Goal: Task Accomplishment & Management: Use online tool/utility

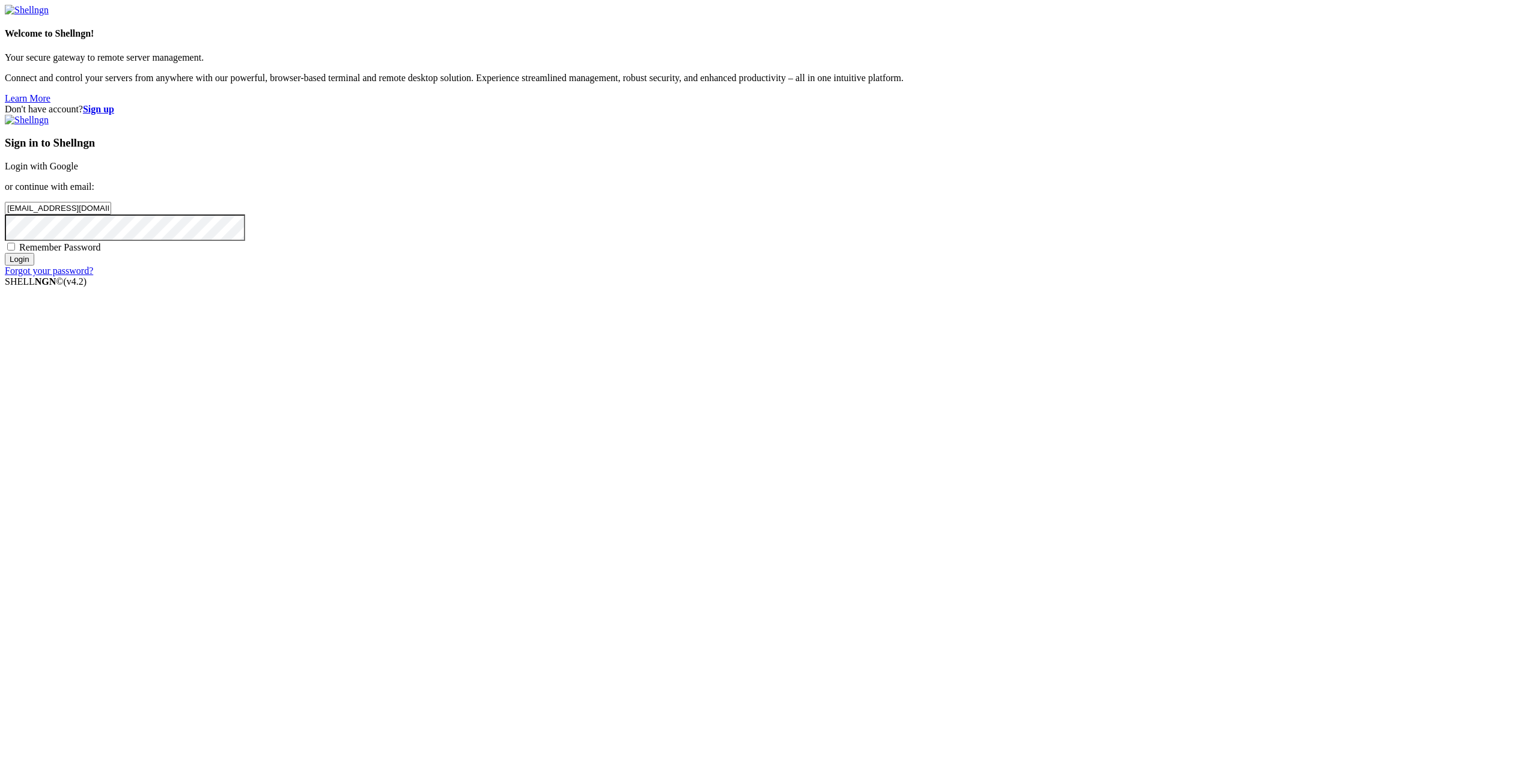
click at [34, 266] on input "Login" at bounding box center [19, 259] width 30 height 13
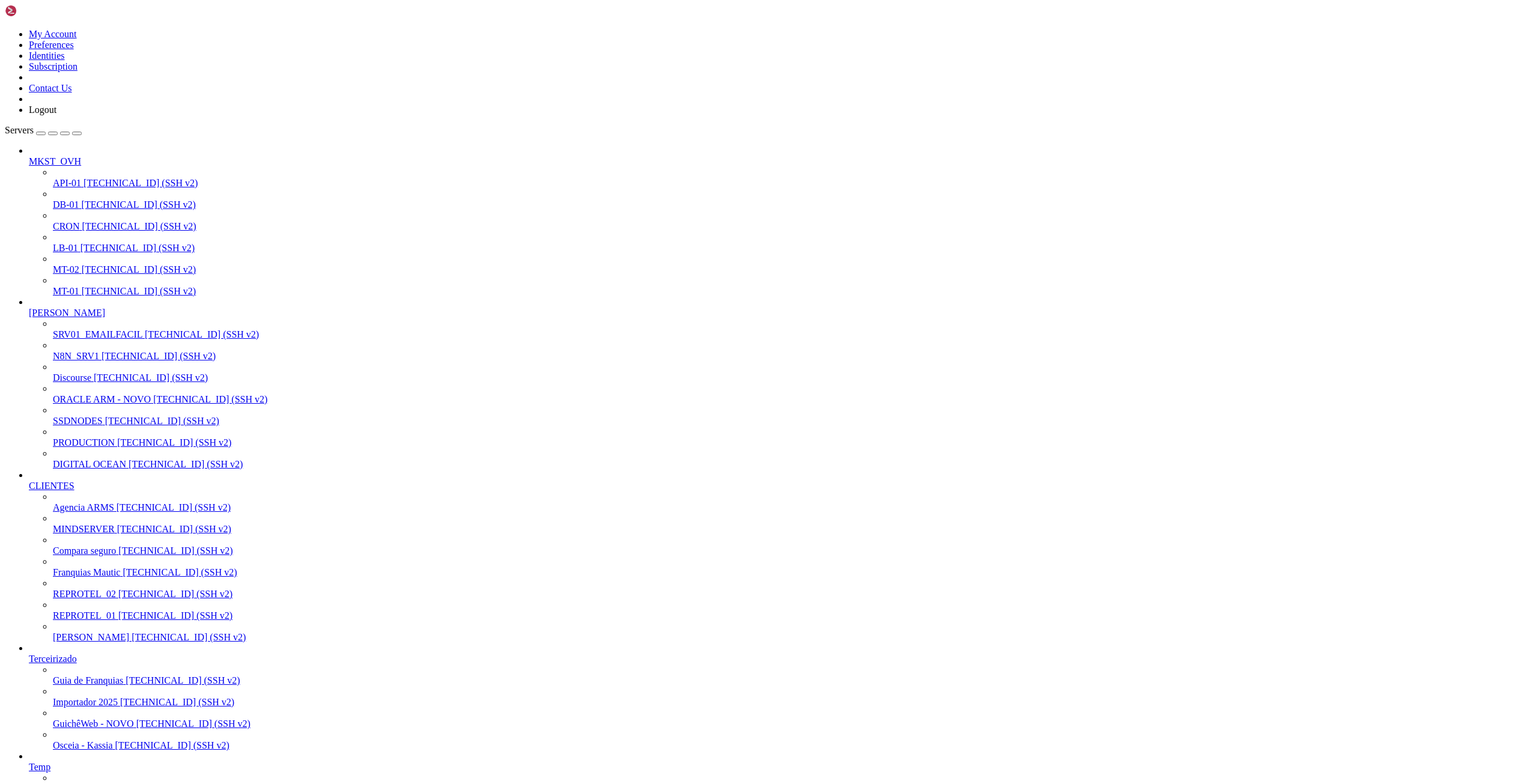
scroll to position [1245, 0]
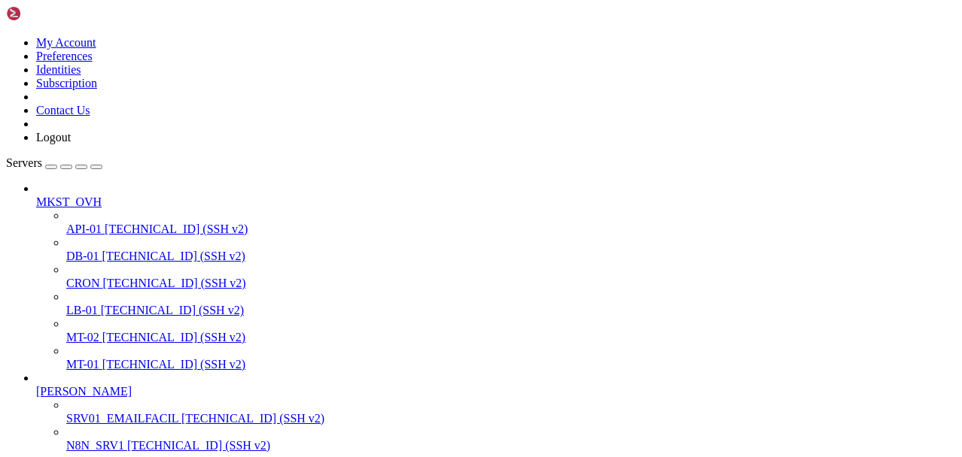
scroll to position [857, 0]
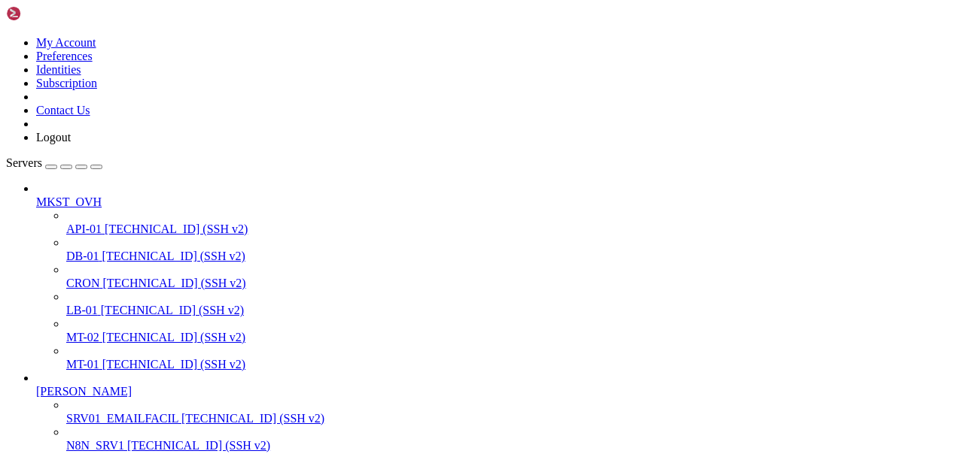
scroll to position [77, 0]
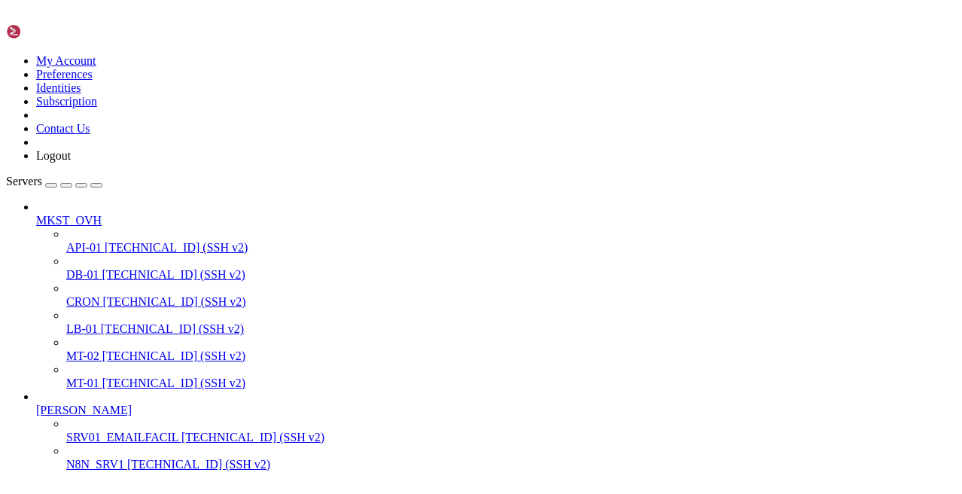
scroll to position [7572, 0]
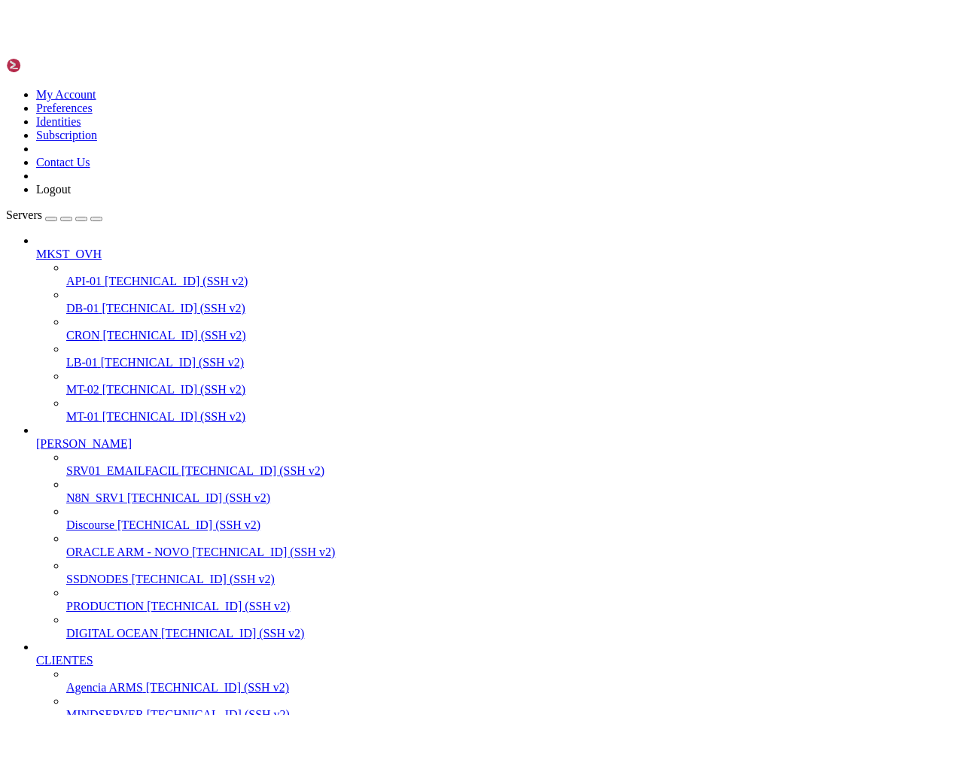
scroll to position [40629, 0]
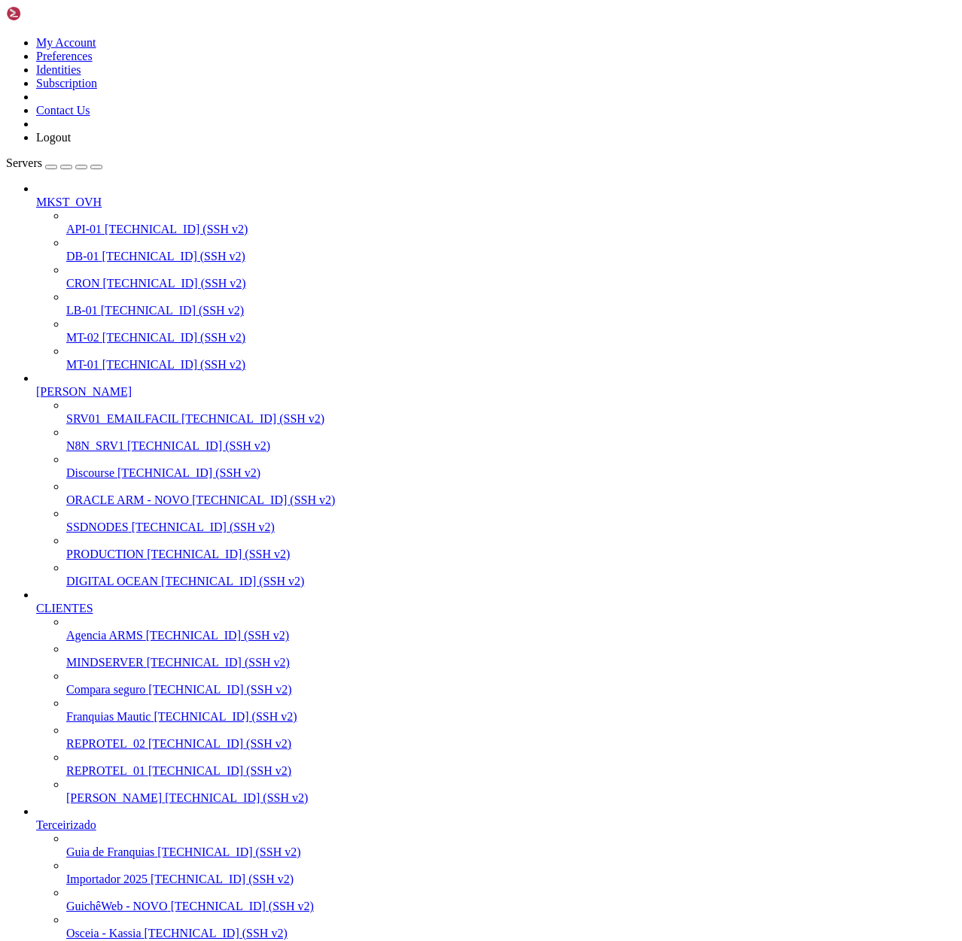
drag, startPoint x: 151, startPoint y: 1896, endPoint x: 307, endPoint y: 1911, distance: 156.5
drag, startPoint x: 48, startPoint y: 1936, endPoint x: 242, endPoint y: 1950, distance: 193.9
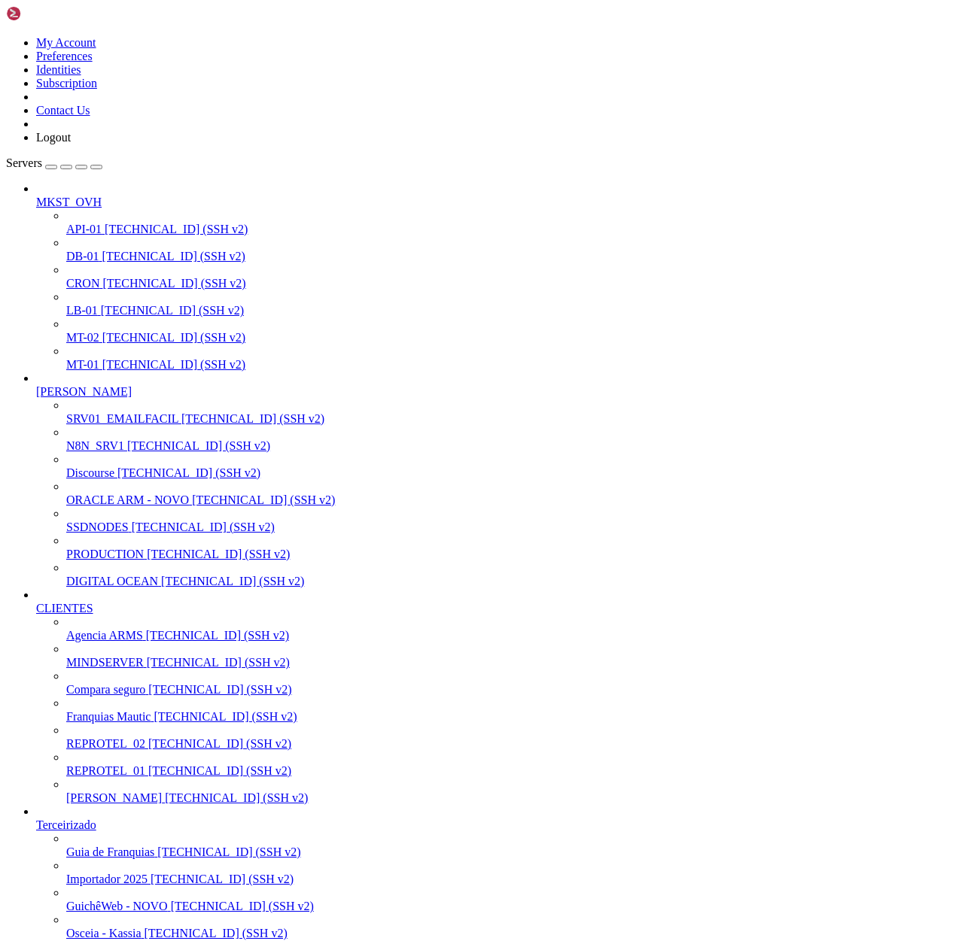
drag, startPoint x: 26, startPoint y: 2040, endPoint x: 551, endPoint y: 2047, distance: 524.5
drag, startPoint x: 29, startPoint y: 2104, endPoint x: 337, endPoint y: 2117, distance: 308.8
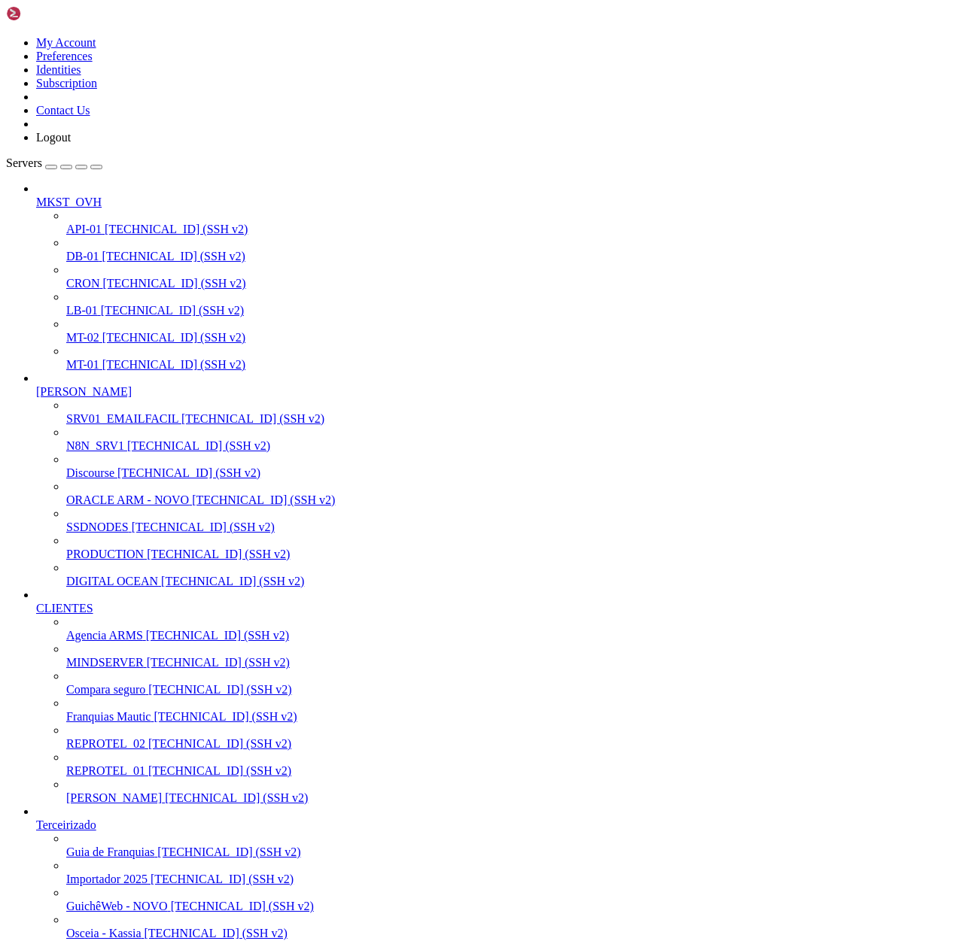
scroll to position [6973, 0]
drag, startPoint x: 23, startPoint y: 1728, endPoint x: 424, endPoint y: 2128, distance: 566.1
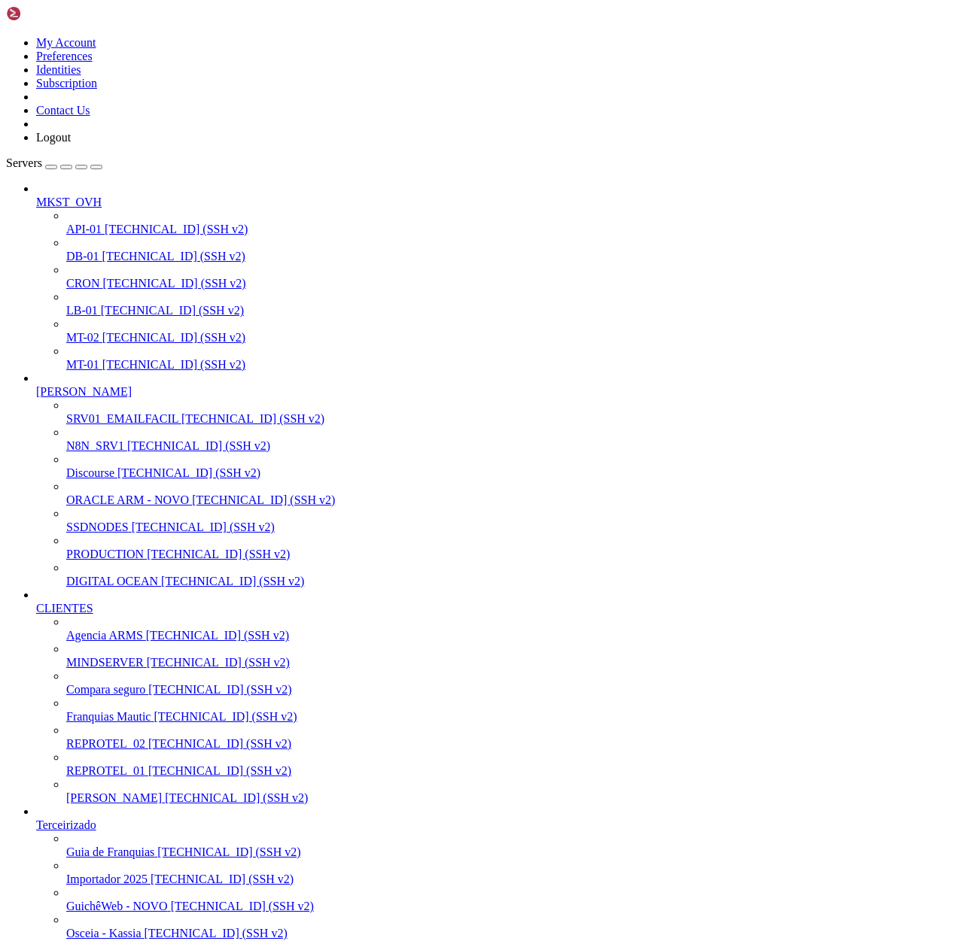
scroll to position [7796, 0]
drag, startPoint x: 23, startPoint y: 2088, endPoint x: 474, endPoint y: 2248, distance: 479.0
drag, startPoint x: 23, startPoint y: 1935, endPoint x: 427, endPoint y: 2034, distance: 415.9
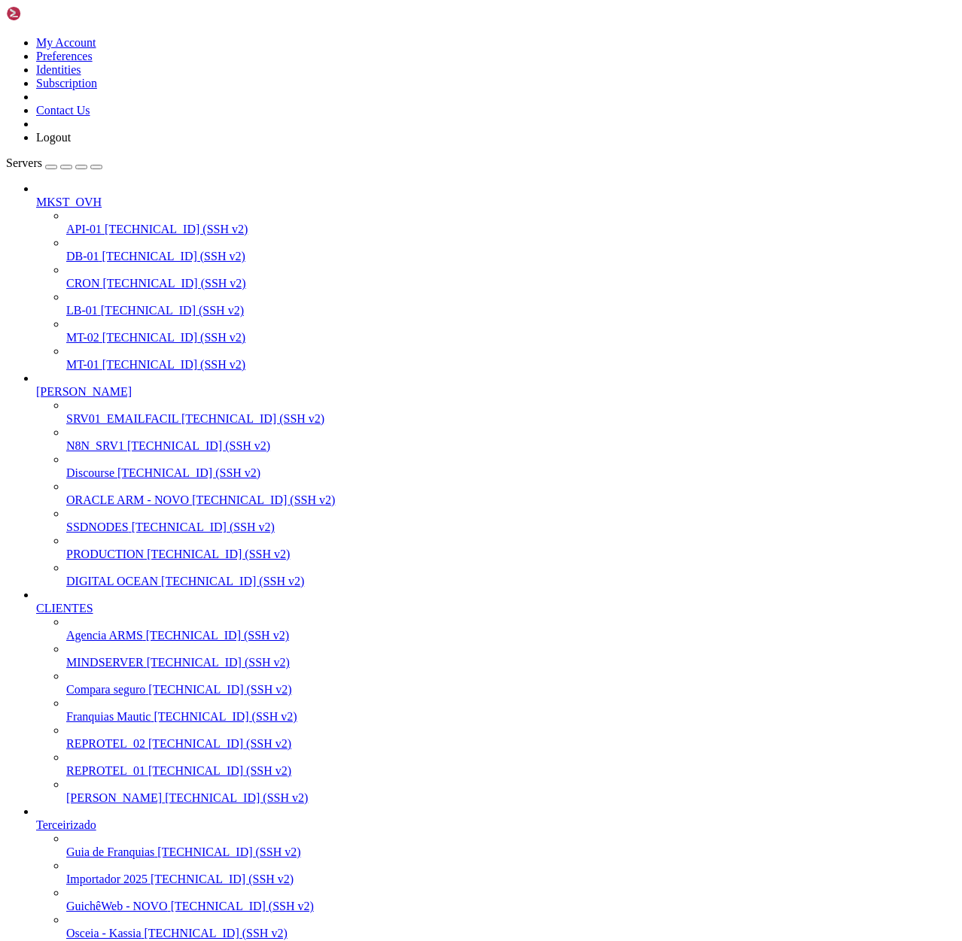
drag, startPoint x: 26, startPoint y: 2093, endPoint x: 458, endPoint y: 2090, distance: 432.6
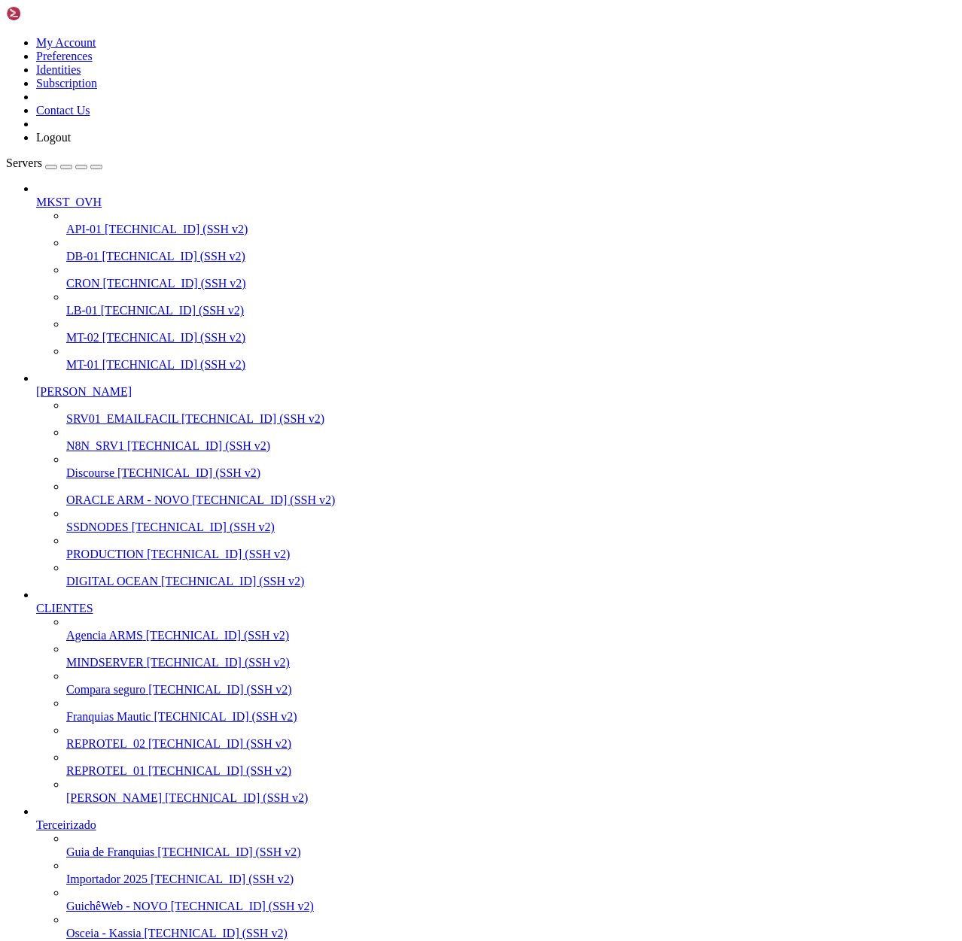
scroll to position [11704, 0]
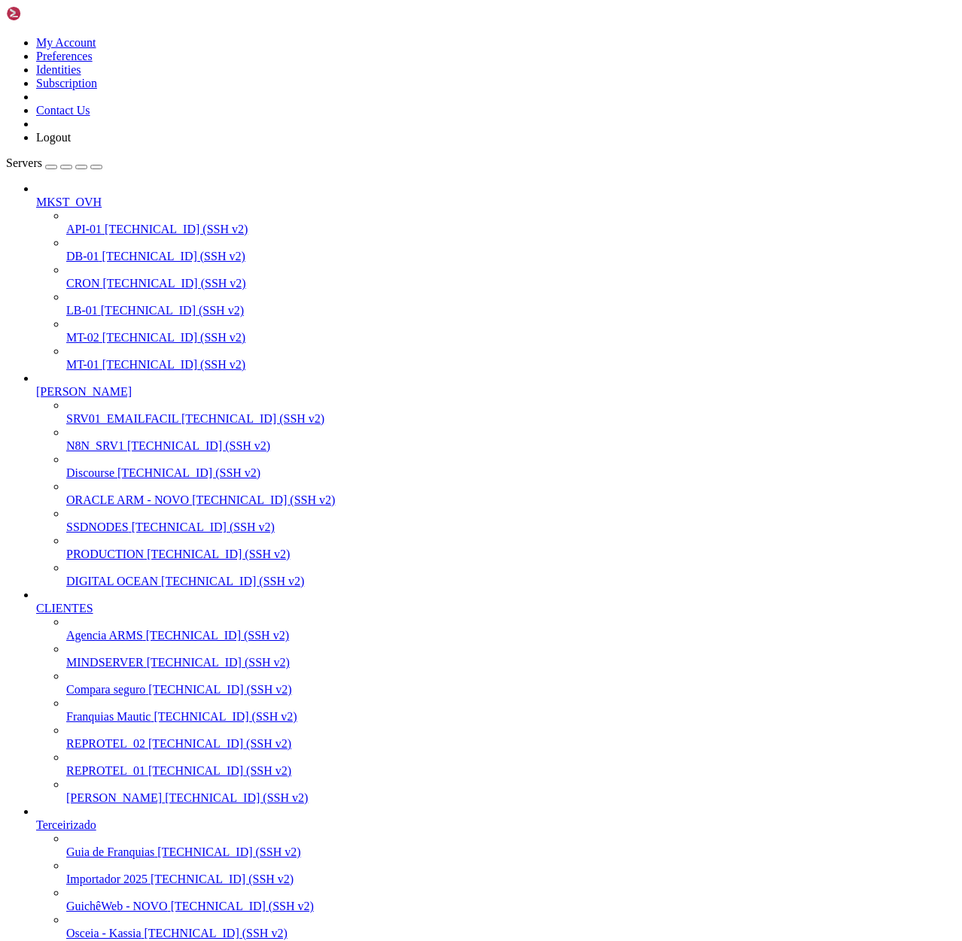
drag, startPoint x: 388, startPoint y: 2969, endPoint x: 505, endPoint y: 2964, distance: 116.7
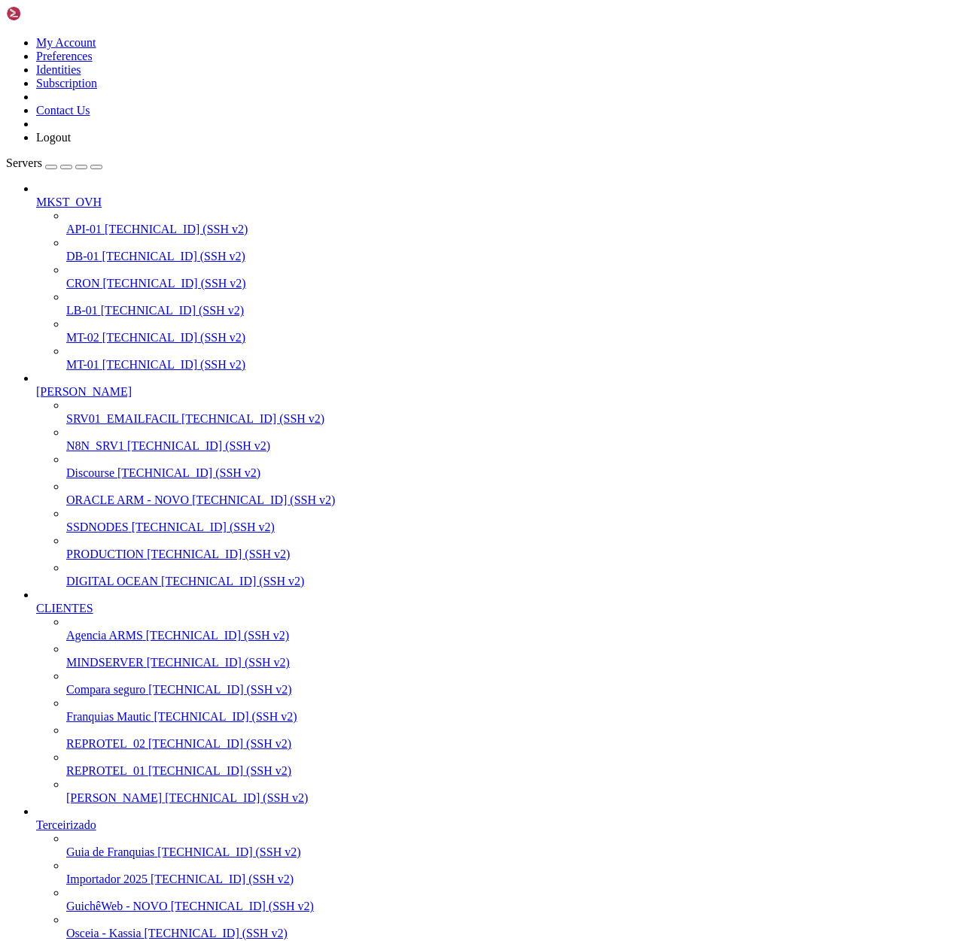
scroll to position [14, 3]
drag, startPoint x: 242, startPoint y: 3070, endPoint x: 354, endPoint y: 3068, distance: 111.4
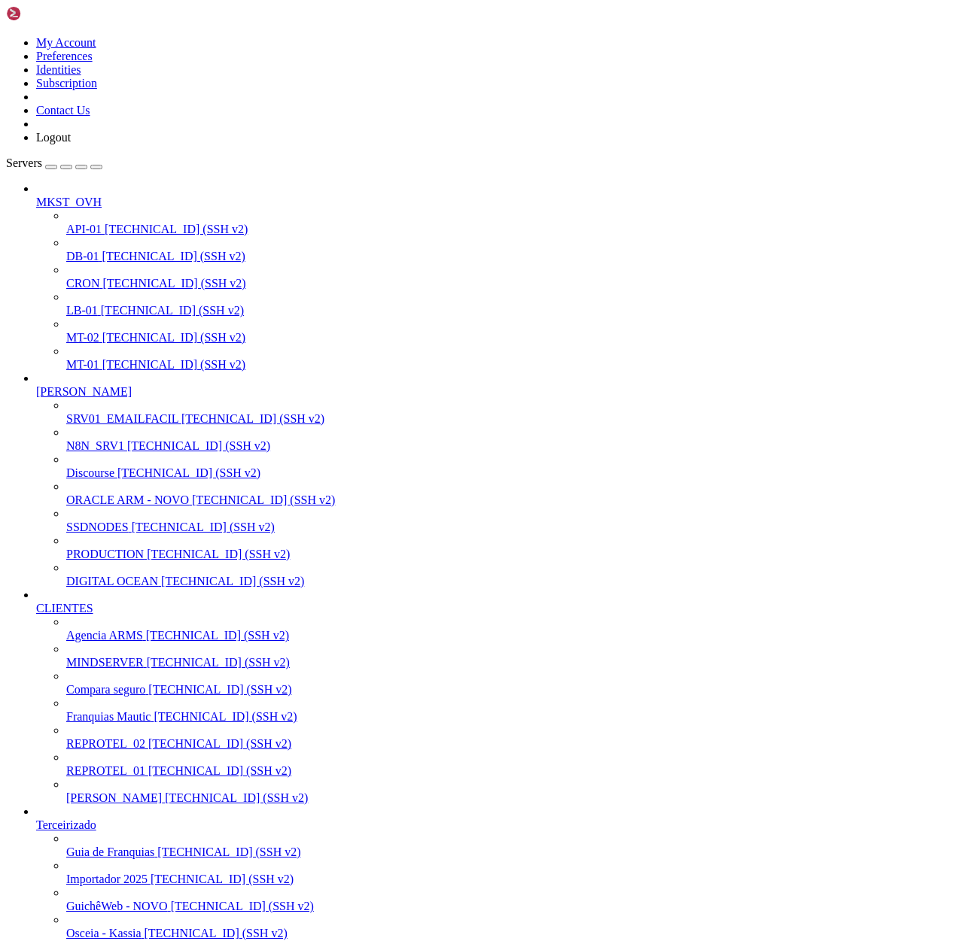
drag, startPoint x: 108, startPoint y: 3132, endPoint x: 12, endPoint y: 3136, distance: 95.7
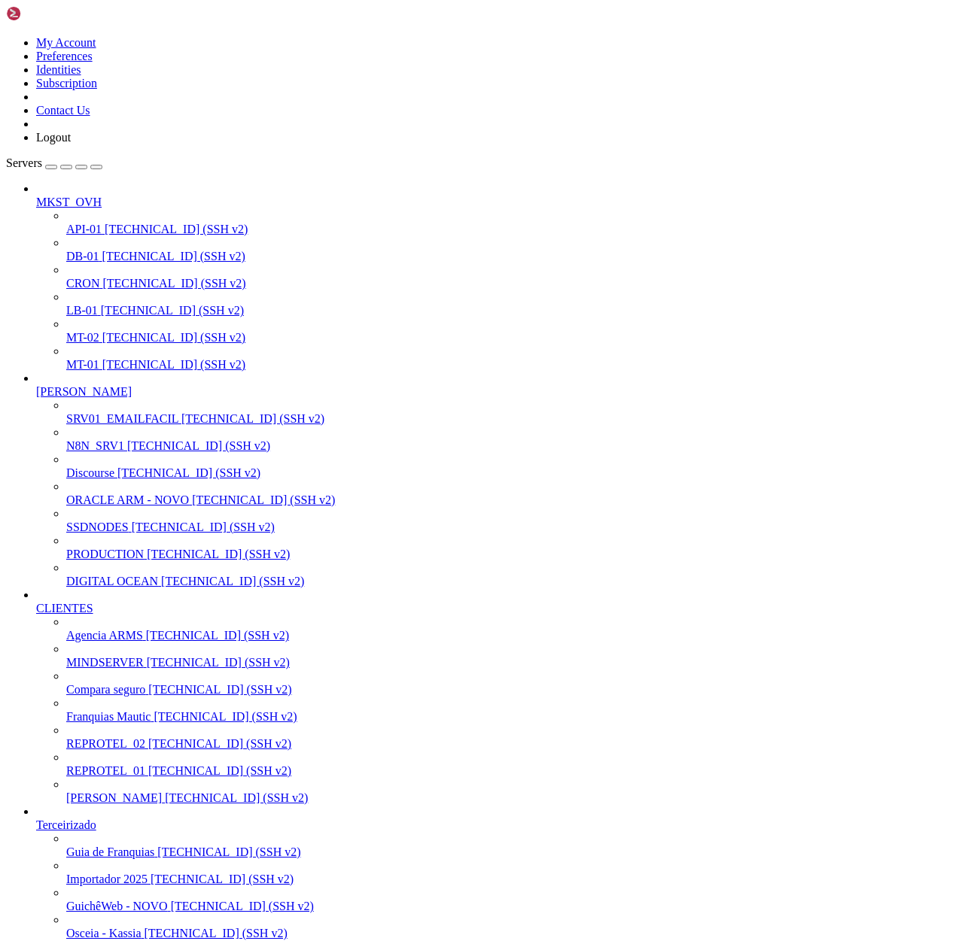
scroll to position [320, 0]
drag, startPoint x: 12, startPoint y: 2340, endPoint x: 479, endPoint y: 2851, distance: 691.8
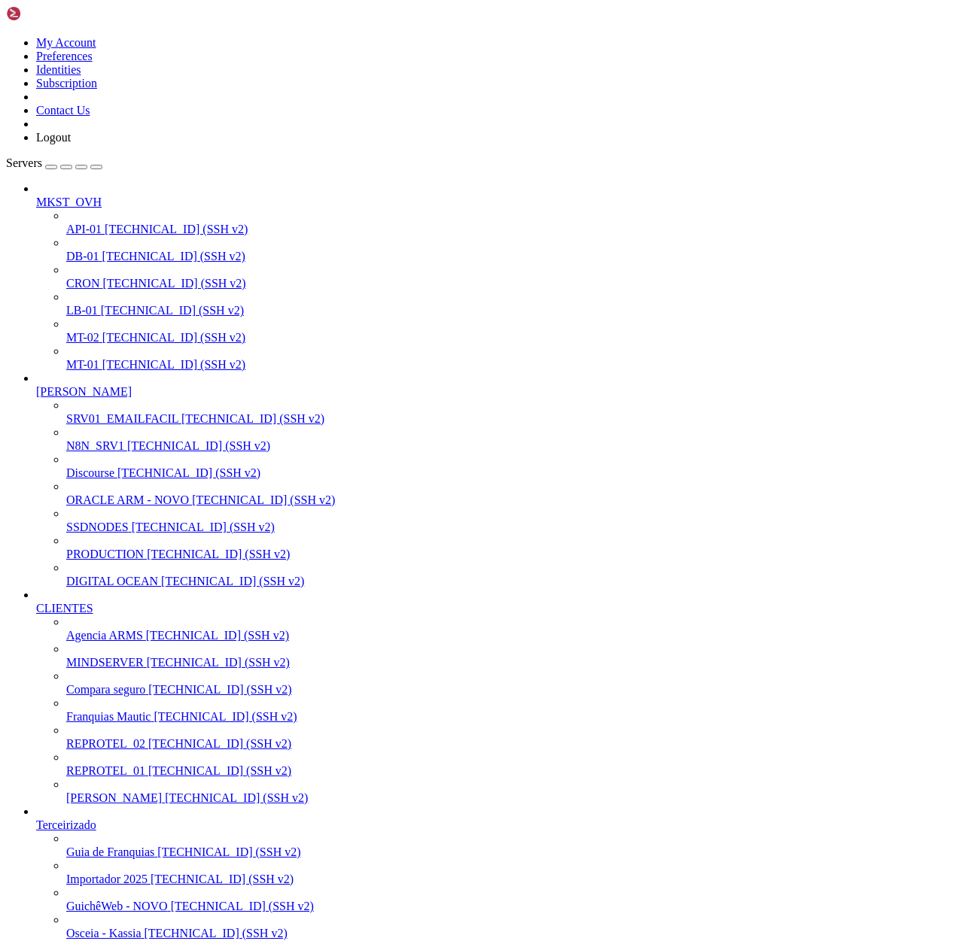
drag, startPoint x: 15, startPoint y: 2337, endPoint x: 473, endPoint y: 2854, distance: 690.8
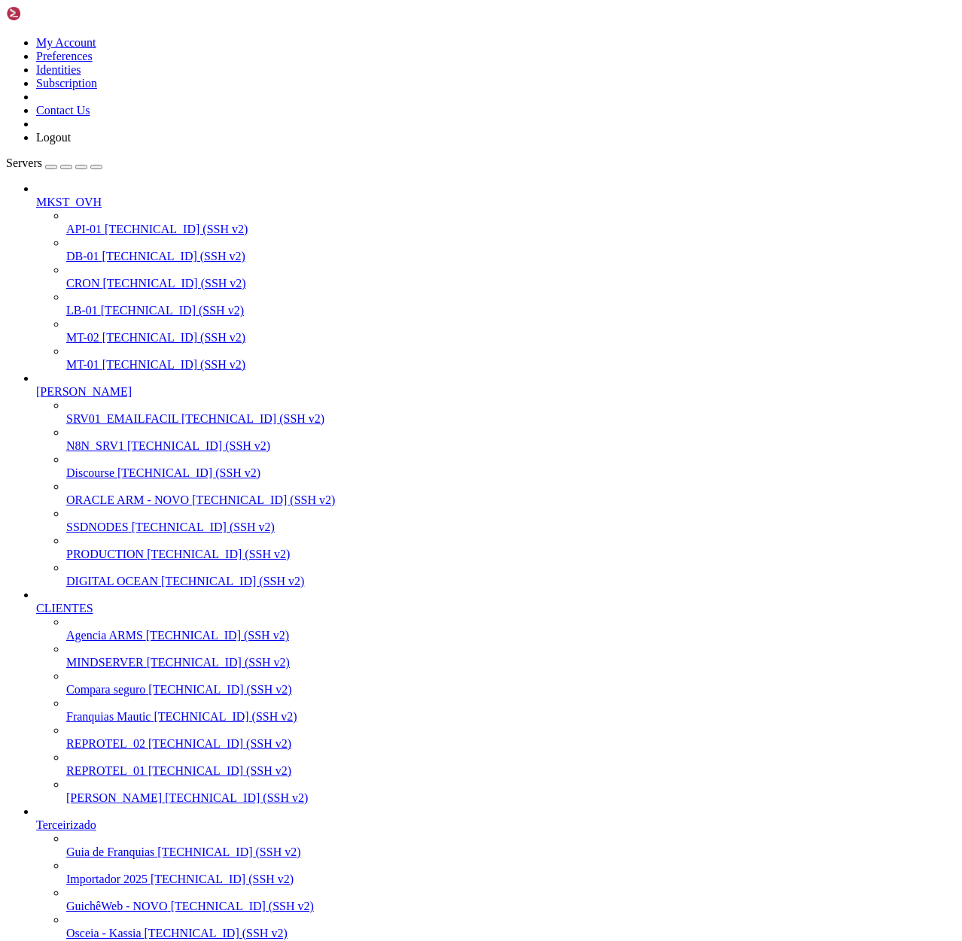
scroll to position [38, 0]
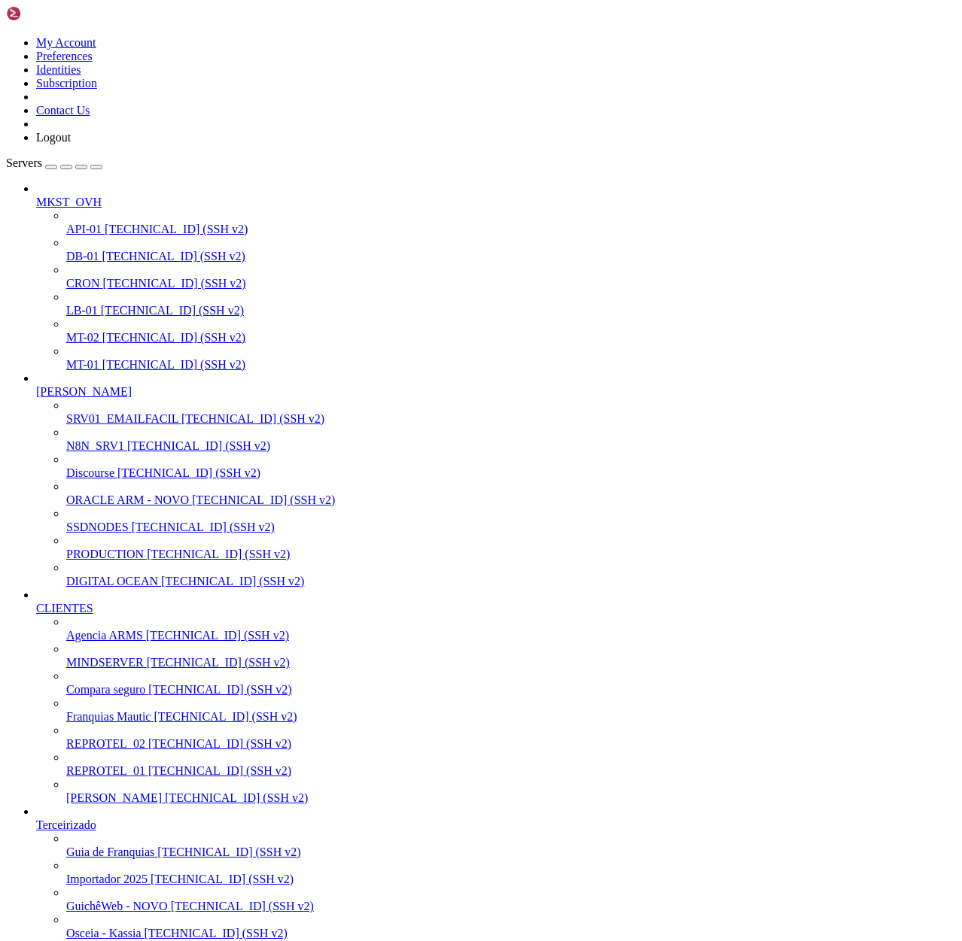
scroll to position [243, 0]
drag, startPoint x: 384, startPoint y: 2582, endPoint x: 151, endPoint y: 2591, distance: 232.7
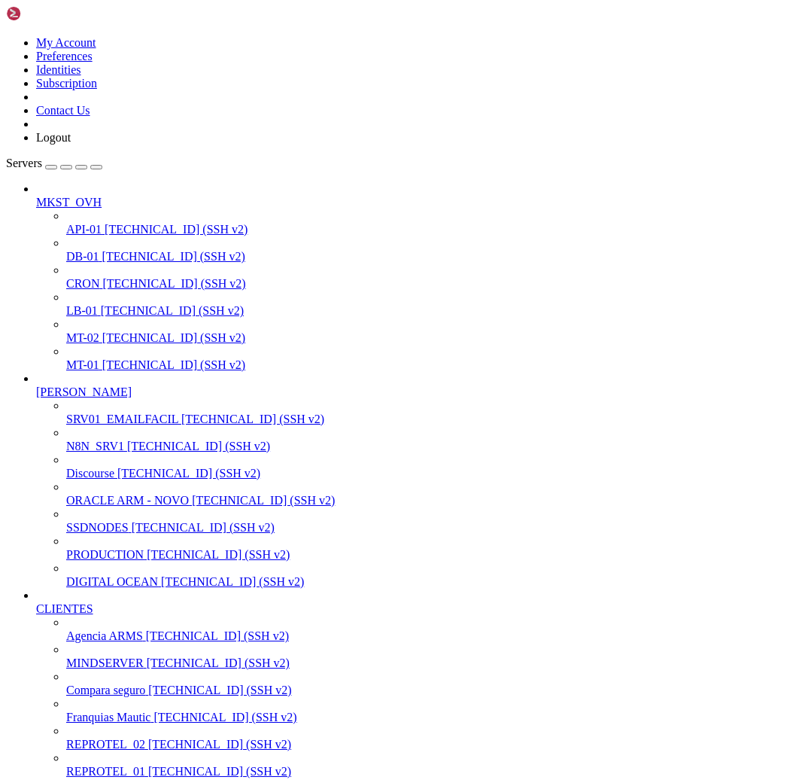
scroll to position [1420, 0]
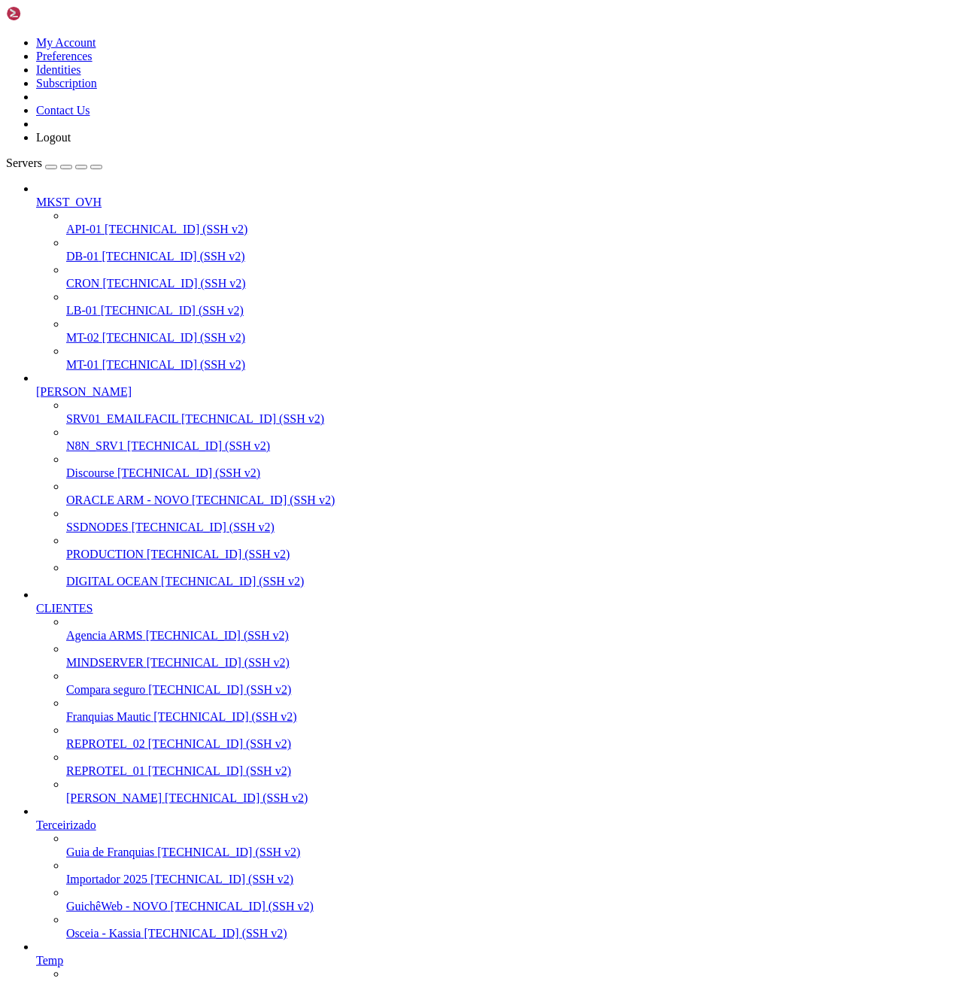
scroll to position [13, 0]
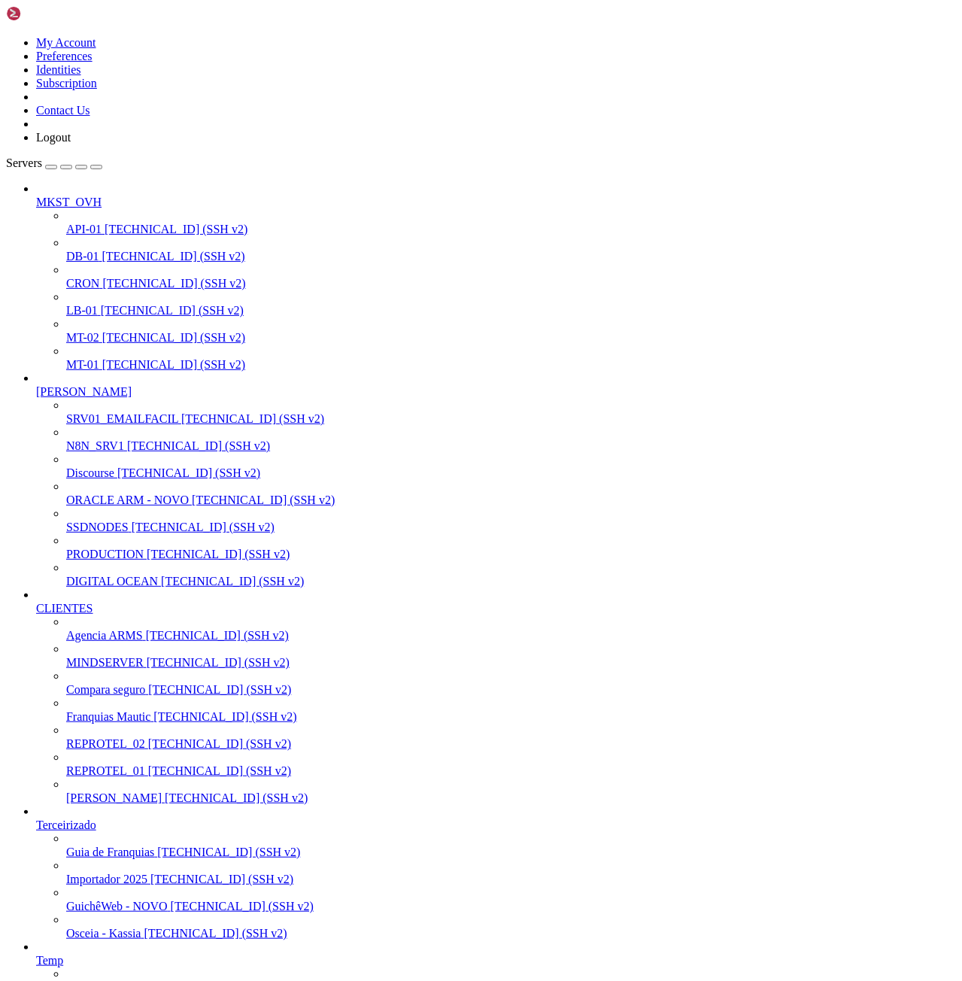
scroll to position [1765, 0]
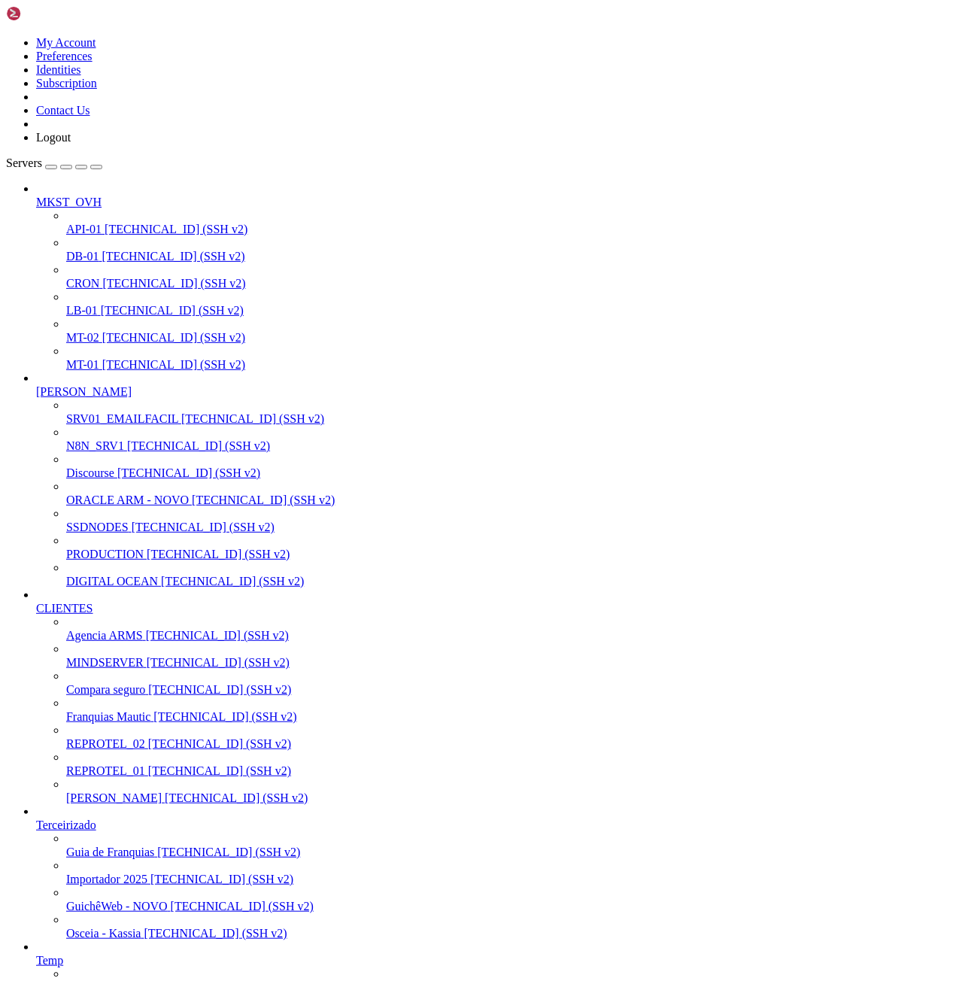
scroll to position [2226, 0]
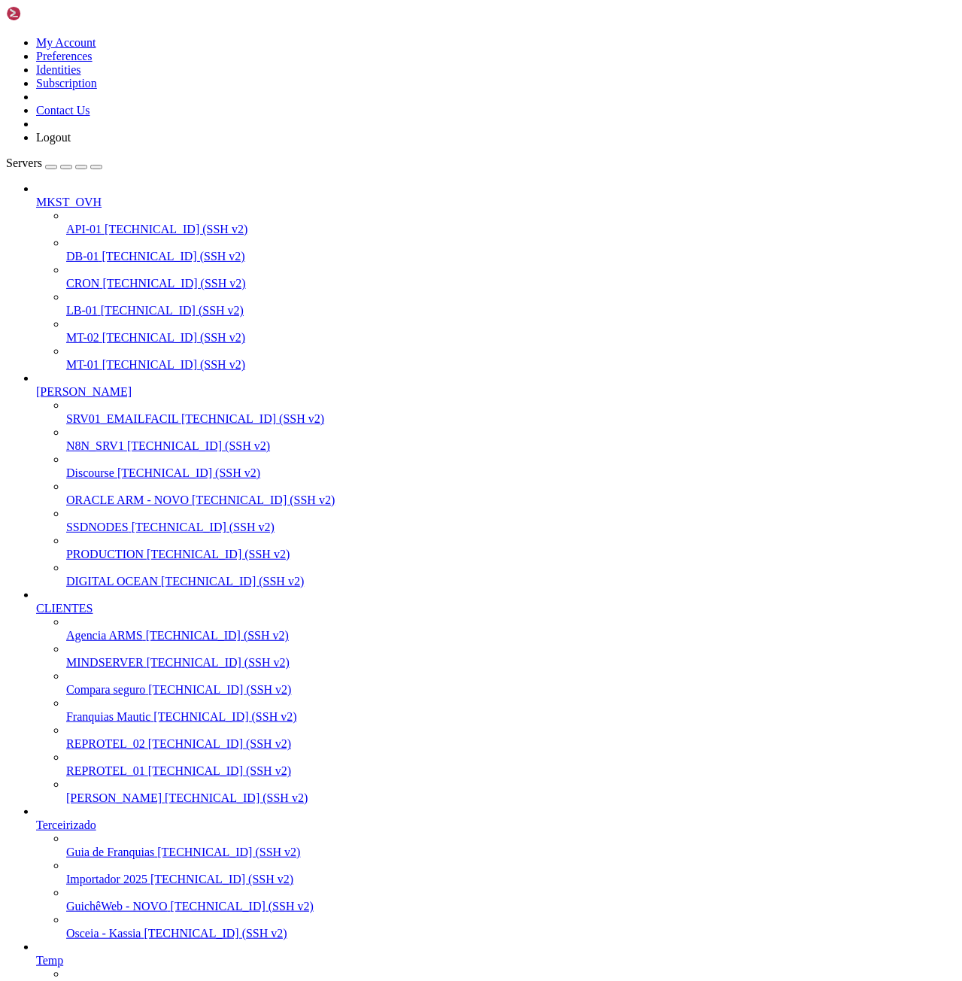
scroll to position [13, 0]
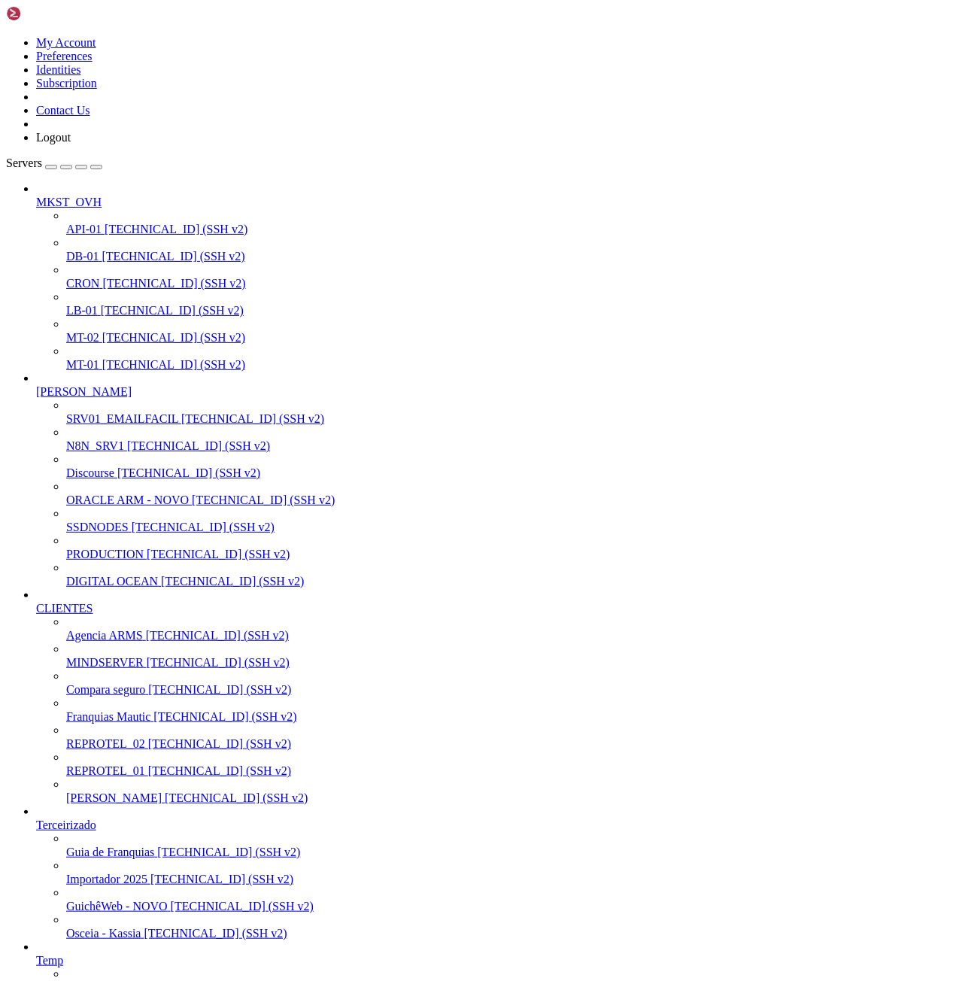
scroll to position [2955, 0]
drag, startPoint x: 386, startPoint y: 3123, endPoint x: 328, endPoint y: 3104, distance: 60.9
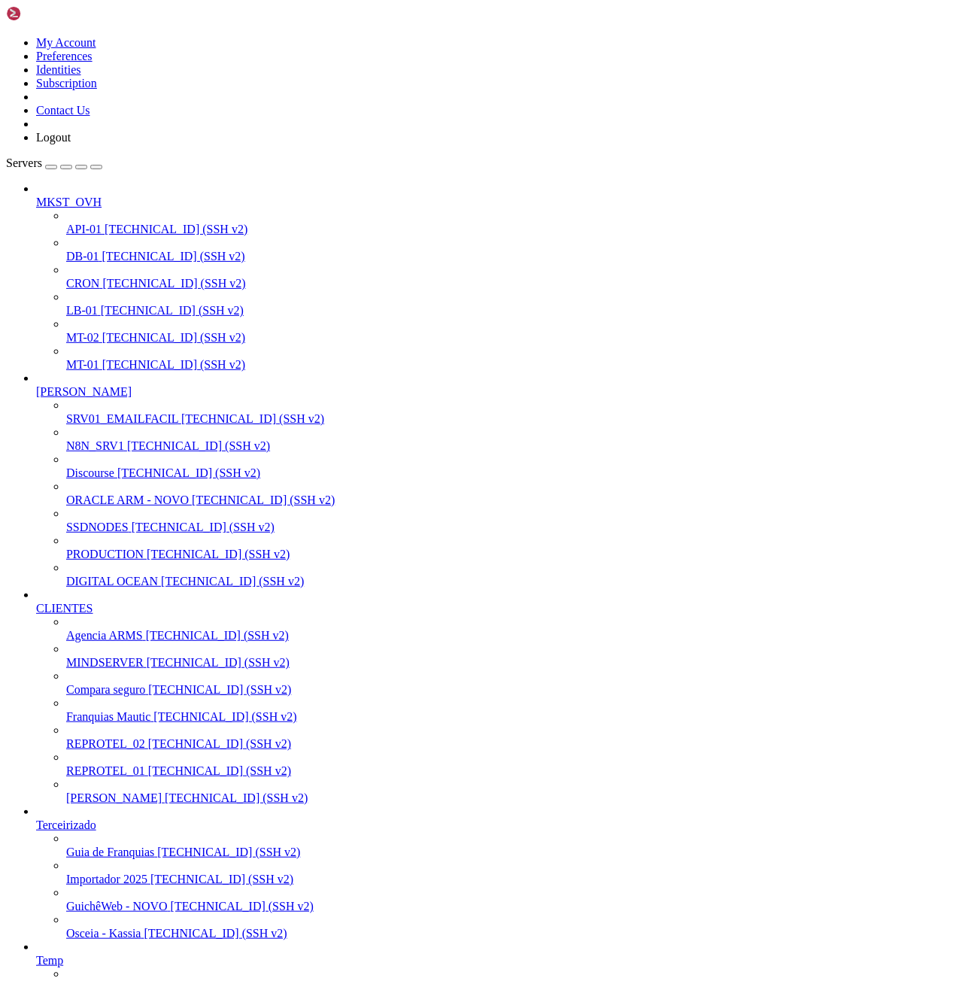
drag, startPoint x: 294, startPoint y: 3056, endPoint x: 656, endPoint y: 3060, distance: 361.9
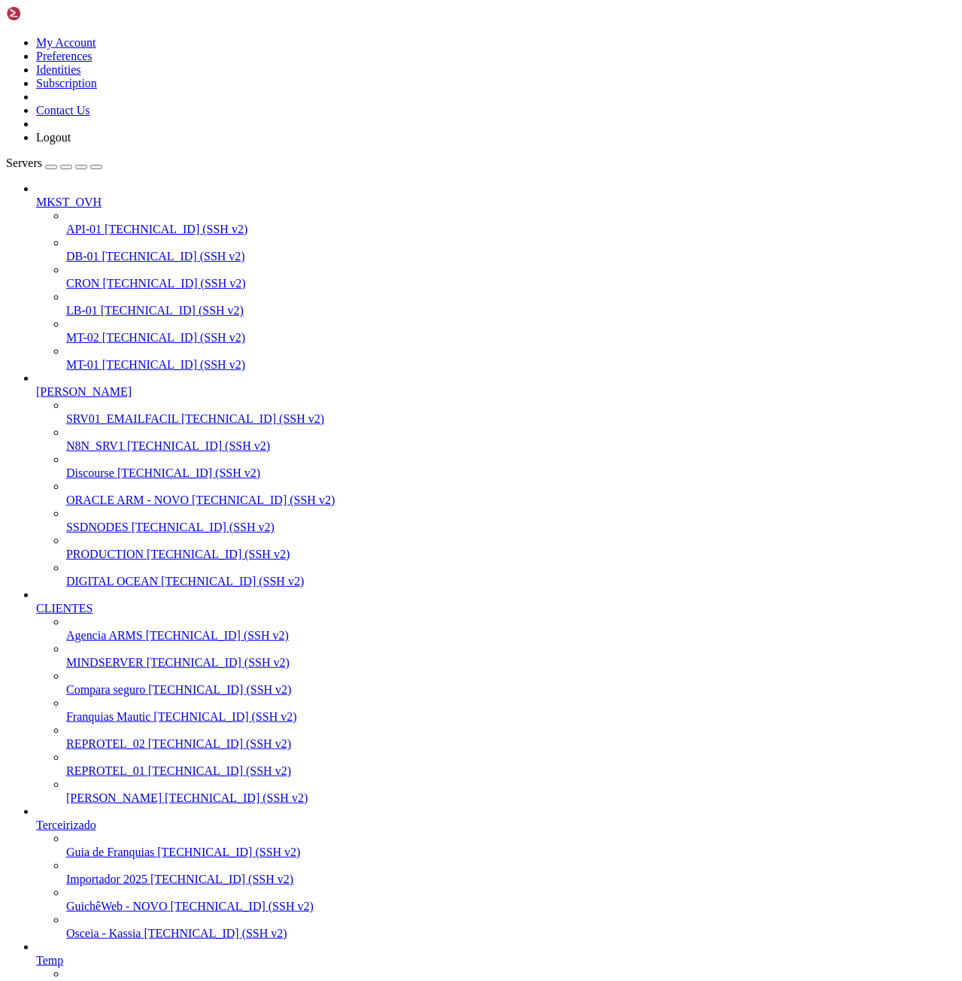
drag, startPoint x: 303, startPoint y: 3057, endPoint x: 655, endPoint y: 3054, distance: 352.1
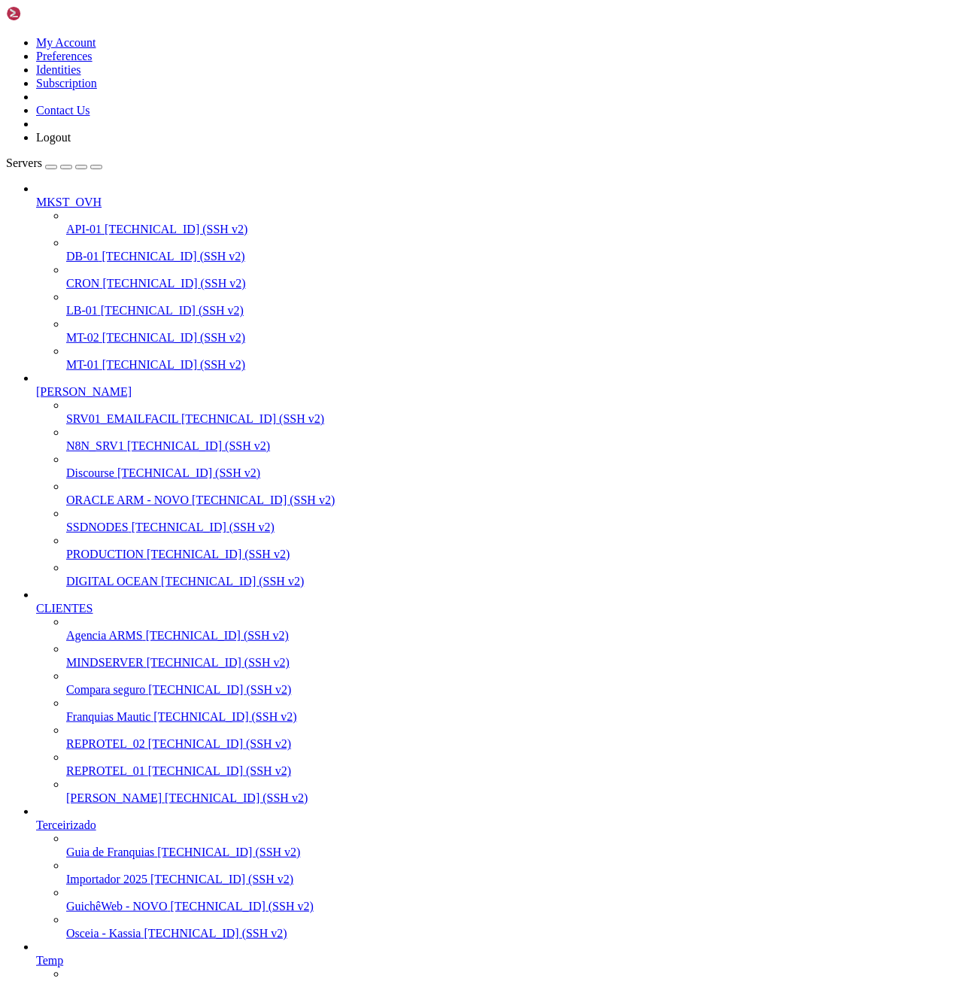
scroll to position [7073, 0]
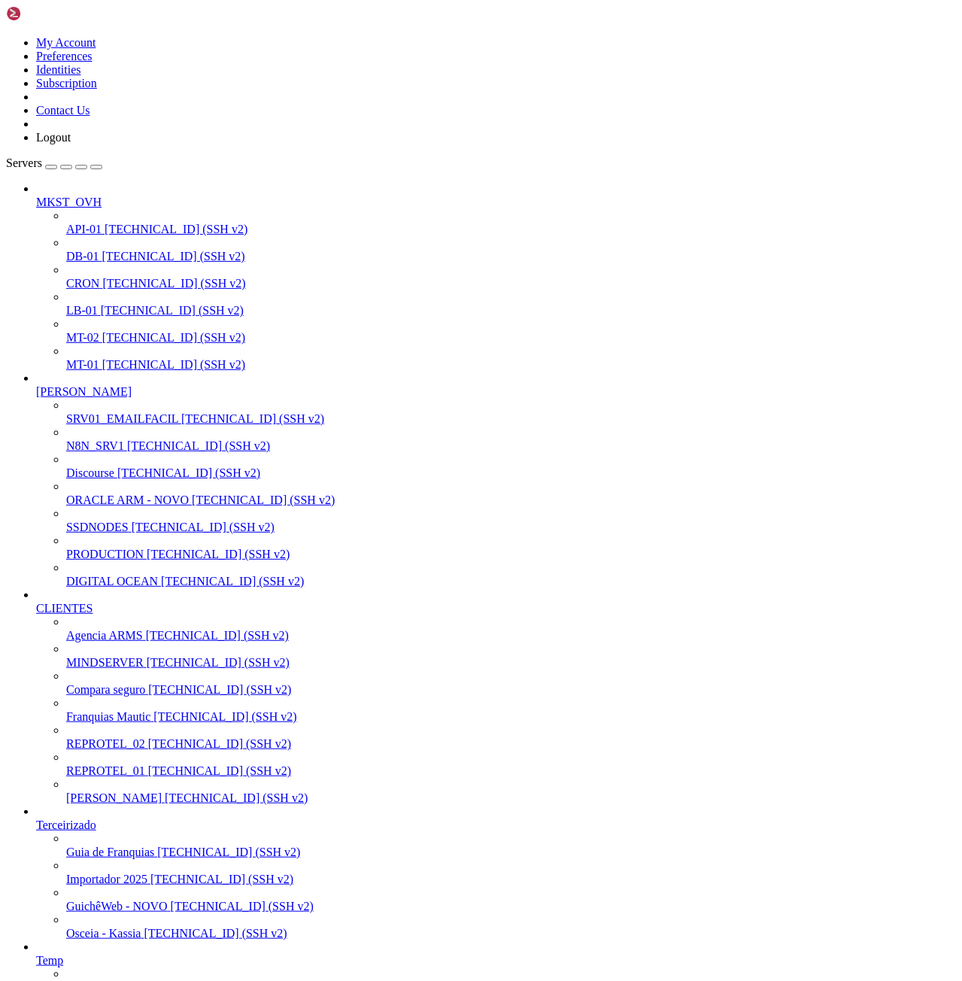
scroll to position [7150, 0]
drag, startPoint x: 14, startPoint y: 3055, endPoint x: 250, endPoint y: 3141, distance: 251.6
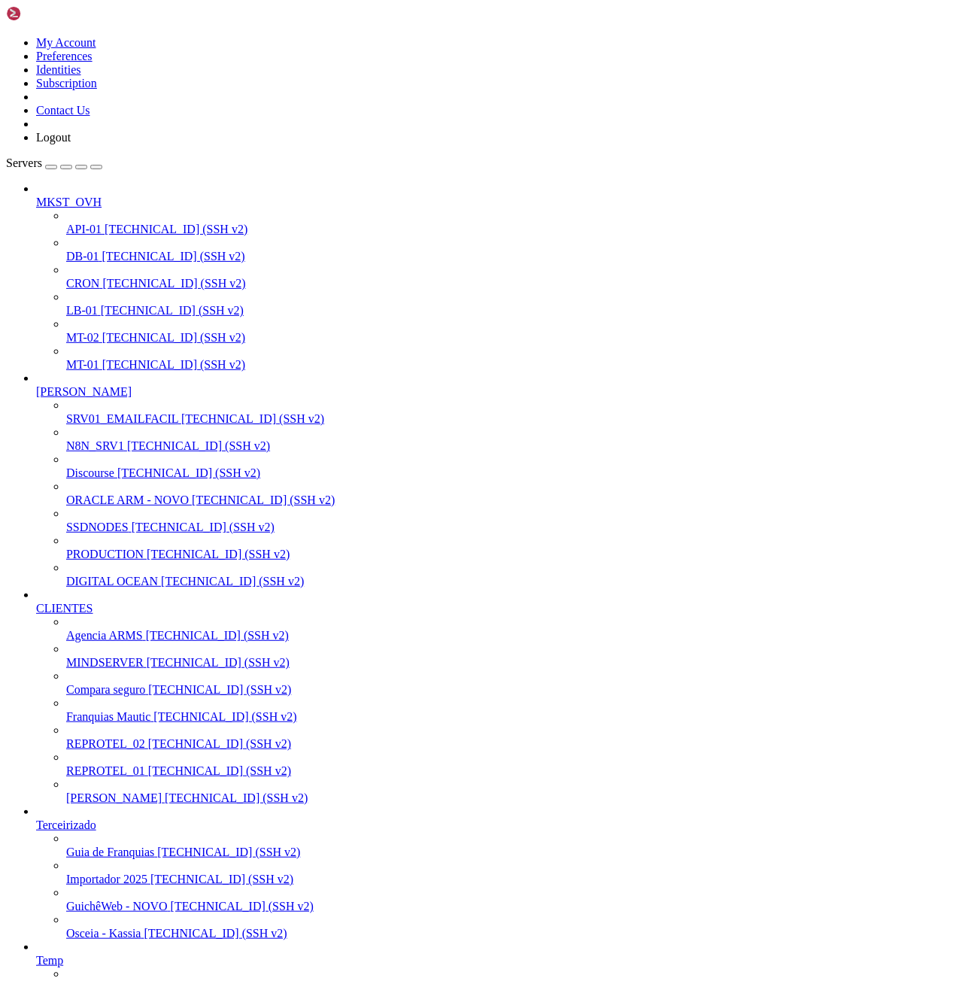
drag, startPoint x: 184, startPoint y: 3119, endPoint x: 14, endPoint y: 2957, distance: 235.2
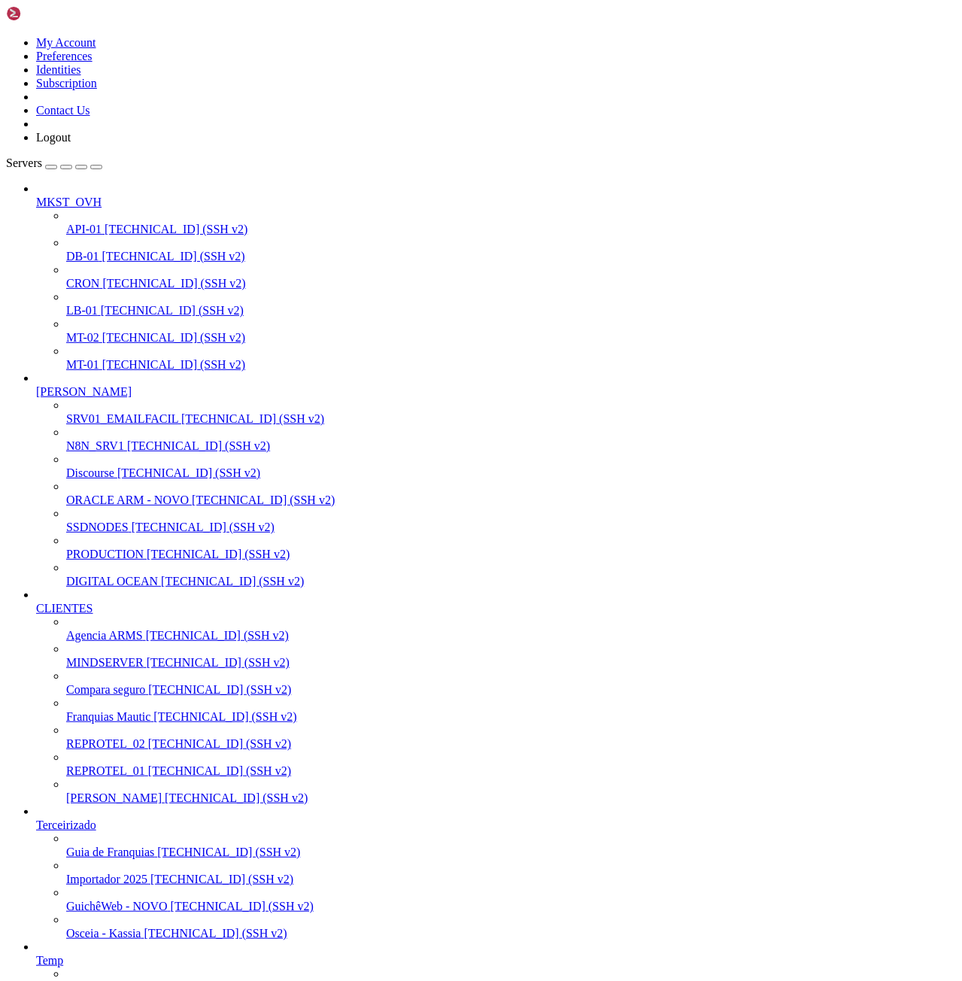
drag, startPoint x: 460, startPoint y: 2571, endPoint x: 465, endPoint y: 2560, distance: 12.2
